Goal: Task Accomplishment & Management: Use online tool/utility

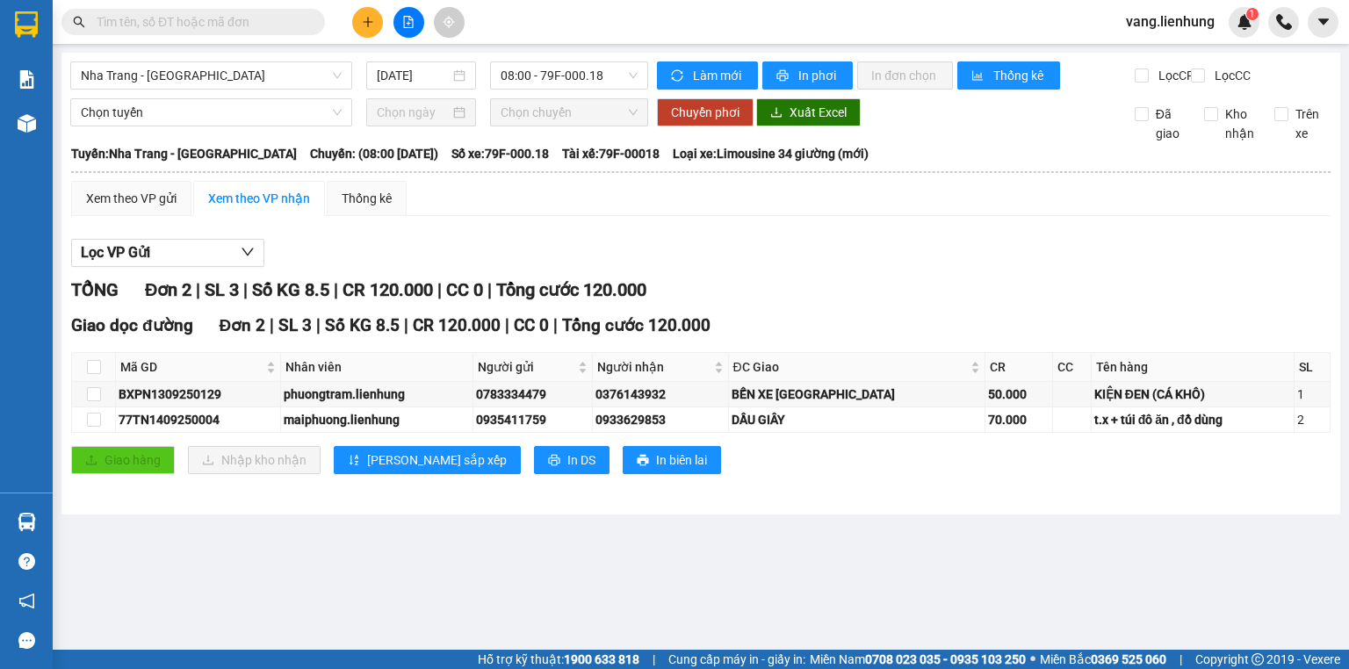
click at [251, 23] on input "text" at bounding box center [200, 21] width 207 height 19
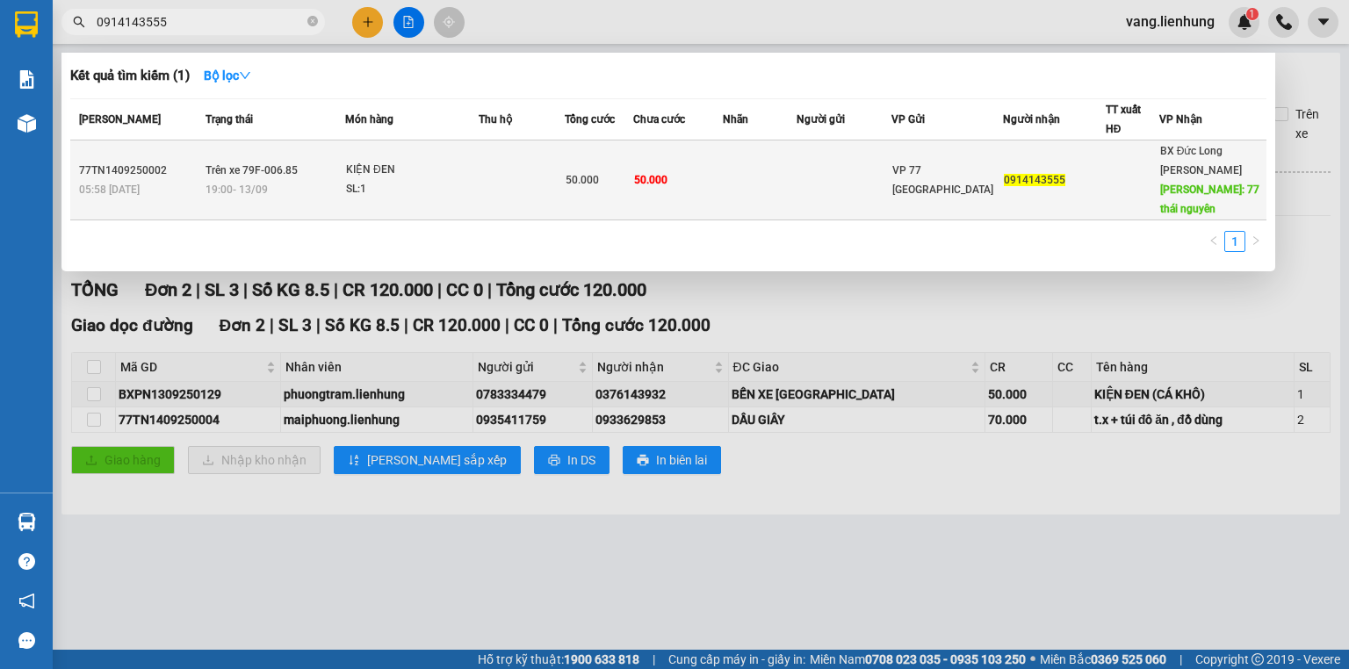
type input "0914143555"
click at [976, 177] on div "VP 77 [GEOGRAPHIC_DATA]" at bounding box center [947, 180] width 110 height 39
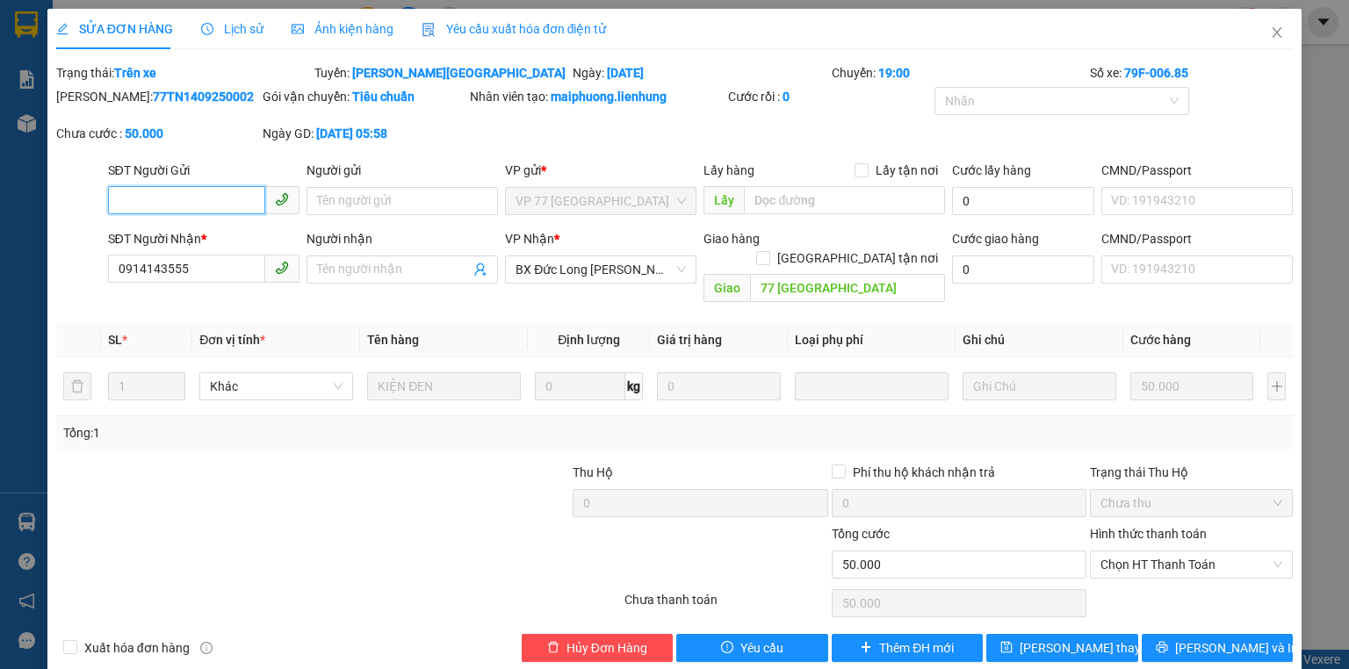
type input "0914143555"
type input "77 [GEOGRAPHIC_DATA]"
type input "50.000"
click at [1137, 551] on span "Chọn HT Thanh Toán" at bounding box center [1191, 564] width 182 height 26
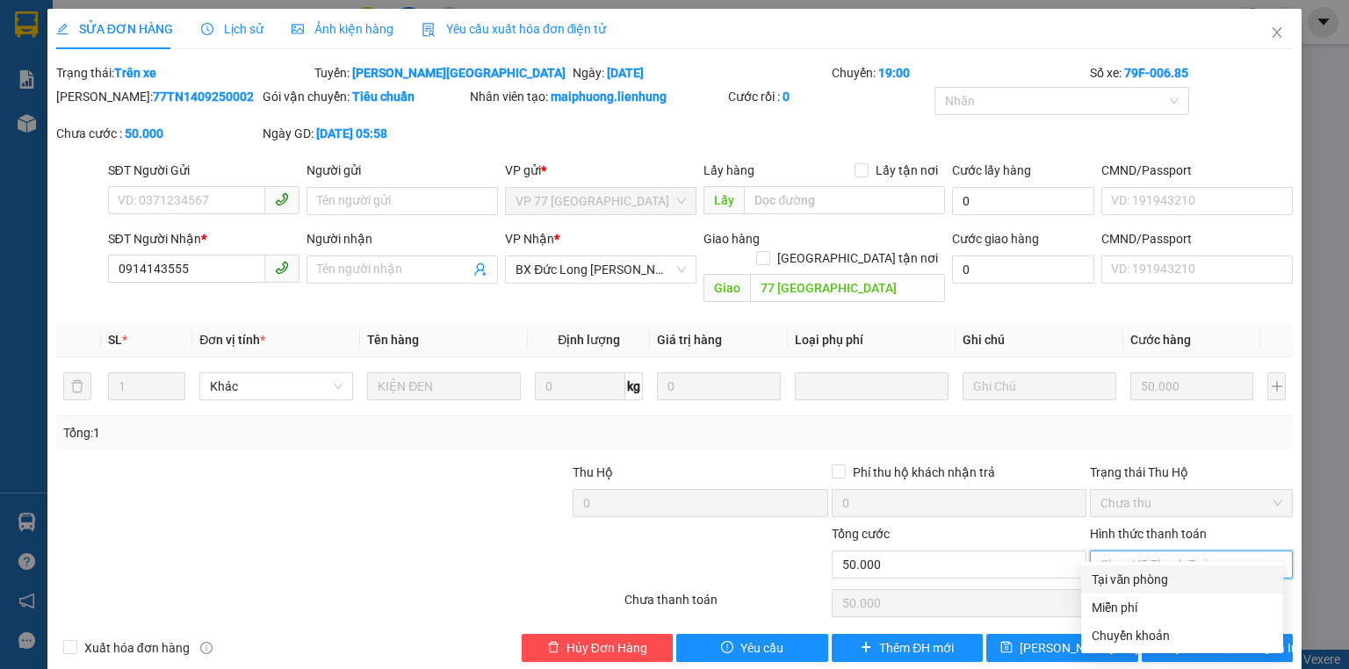
click at [1143, 586] on div "Tại văn phòng" at bounding box center [1182, 579] width 181 height 19
type input "0"
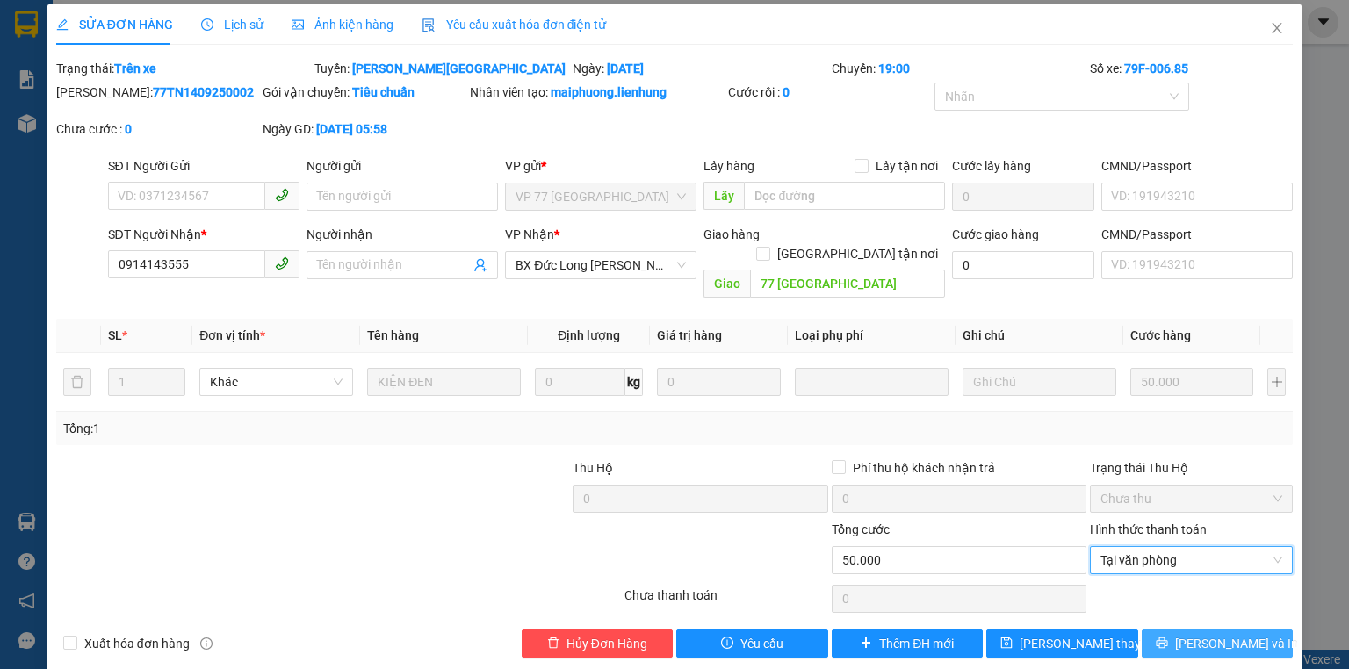
scroll to position [7, 0]
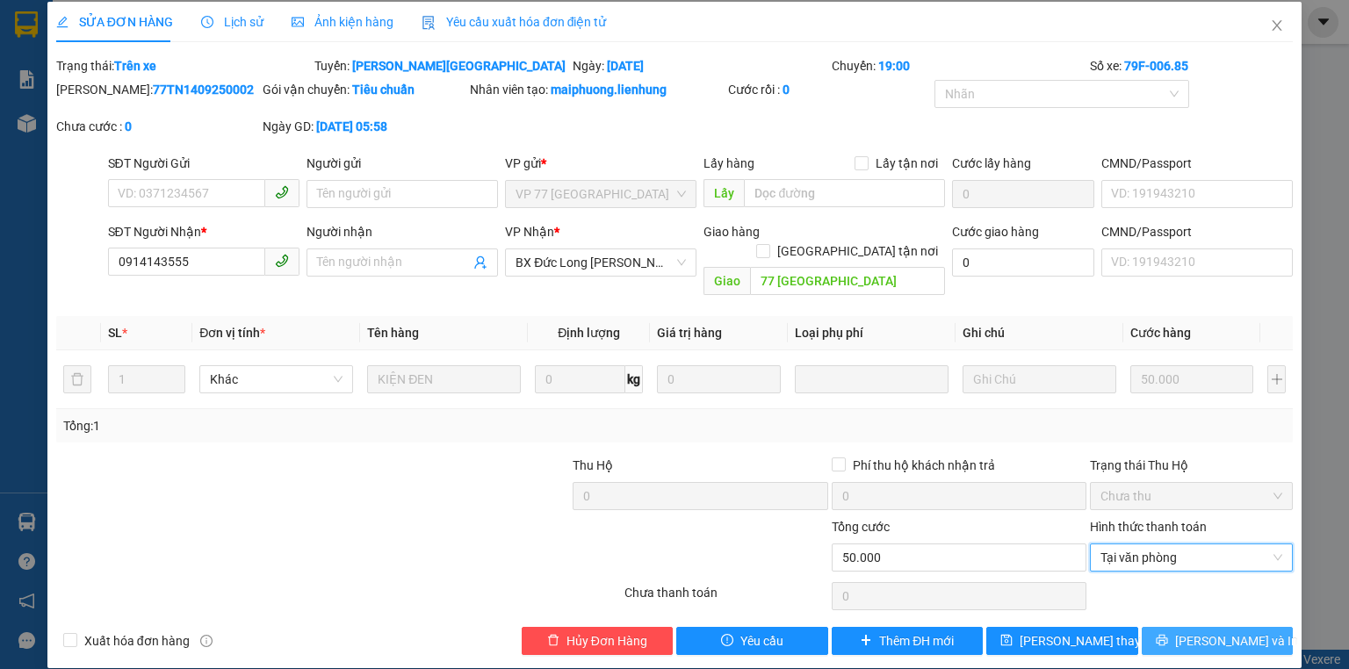
click at [1240, 631] on span "[PERSON_NAME] và In" at bounding box center [1236, 640] width 123 height 19
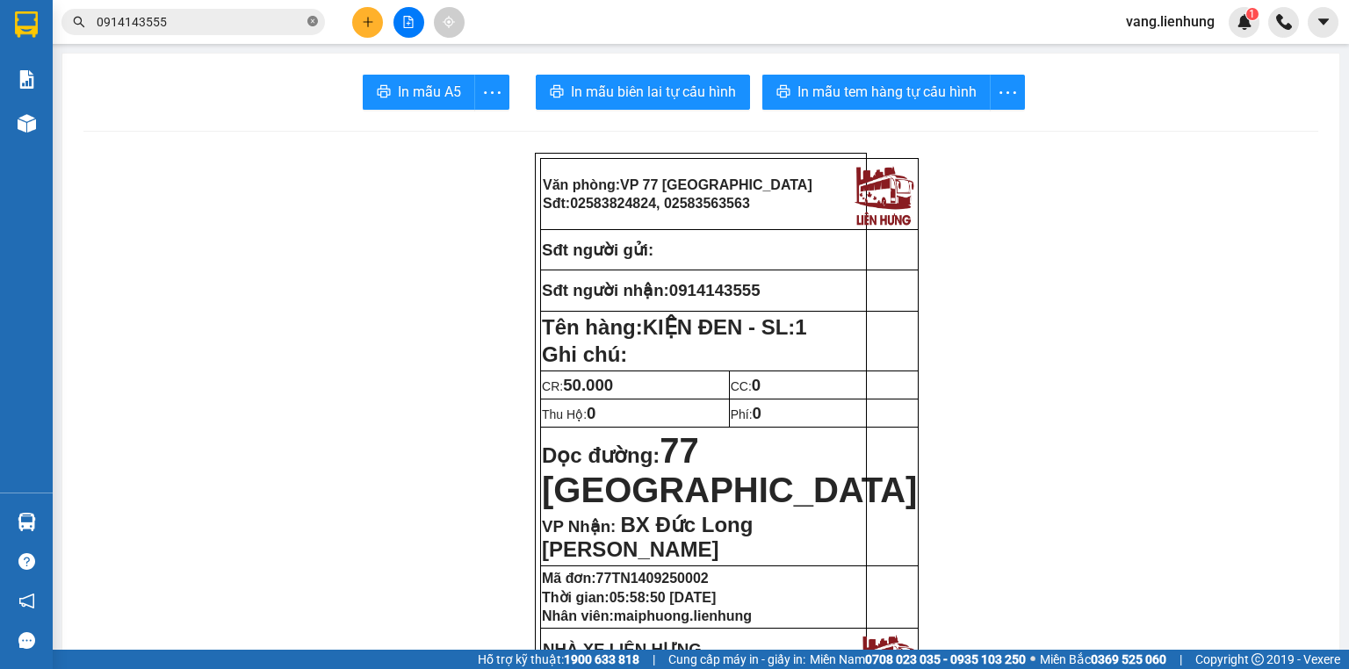
click at [314, 18] on icon "close-circle" at bounding box center [312, 21] width 11 height 11
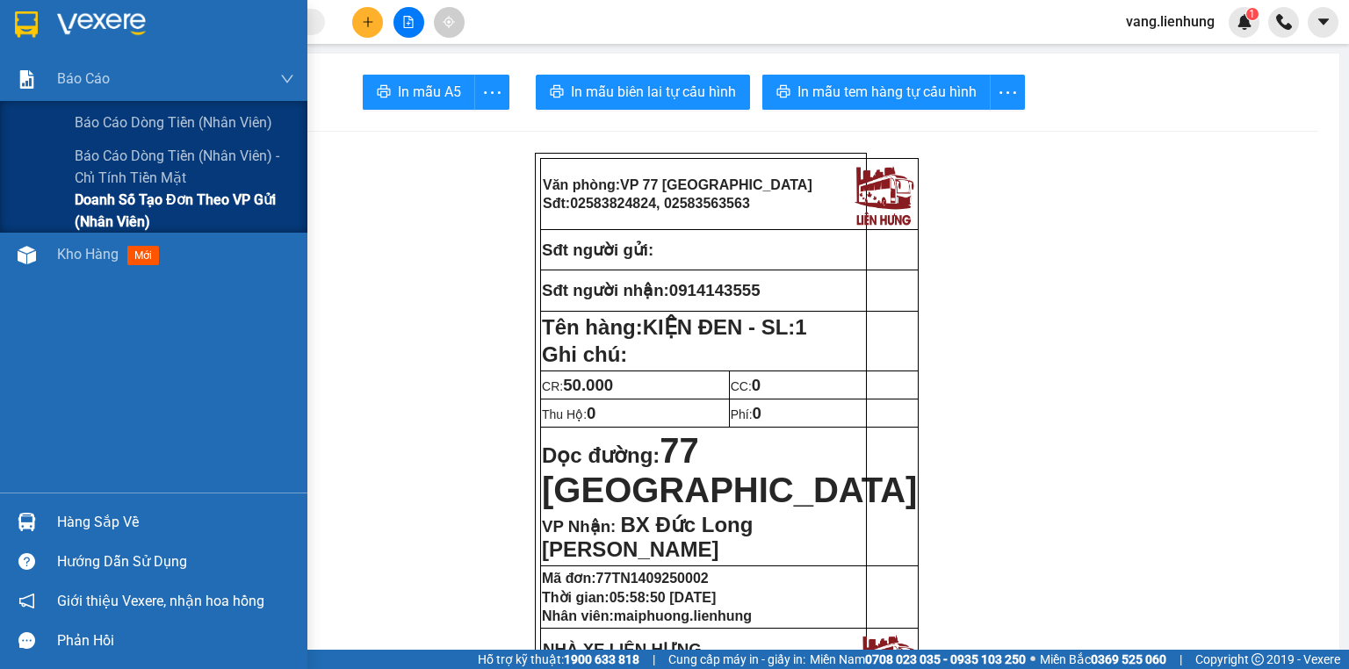
click at [148, 204] on span "Doanh số tạo đơn theo VP gửi (nhân viên)" at bounding box center [185, 211] width 220 height 44
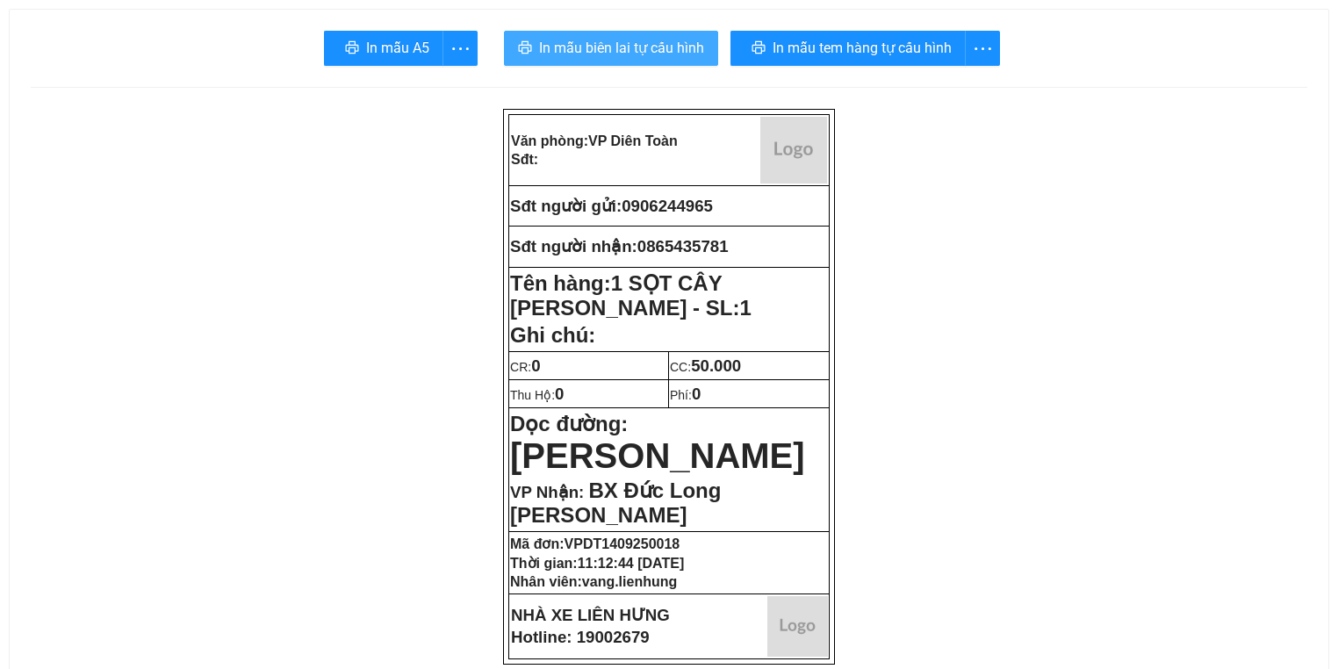
click at [594, 46] on span "In mẫu biên lai tự cấu hình" at bounding box center [621, 48] width 165 height 22
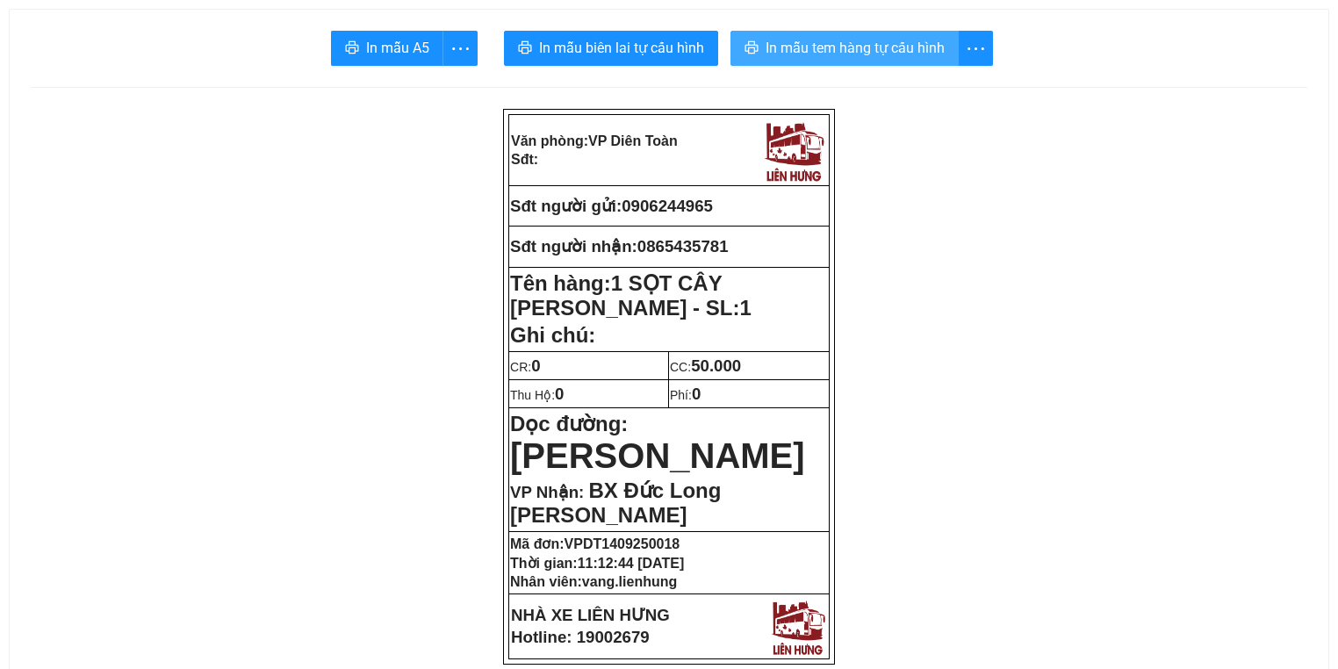
click at [819, 52] on span "In mẫu tem hàng tự cấu hình" at bounding box center [855, 48] width 179 height 22
